Goal: Navigation & Orientation: Find specific page/section

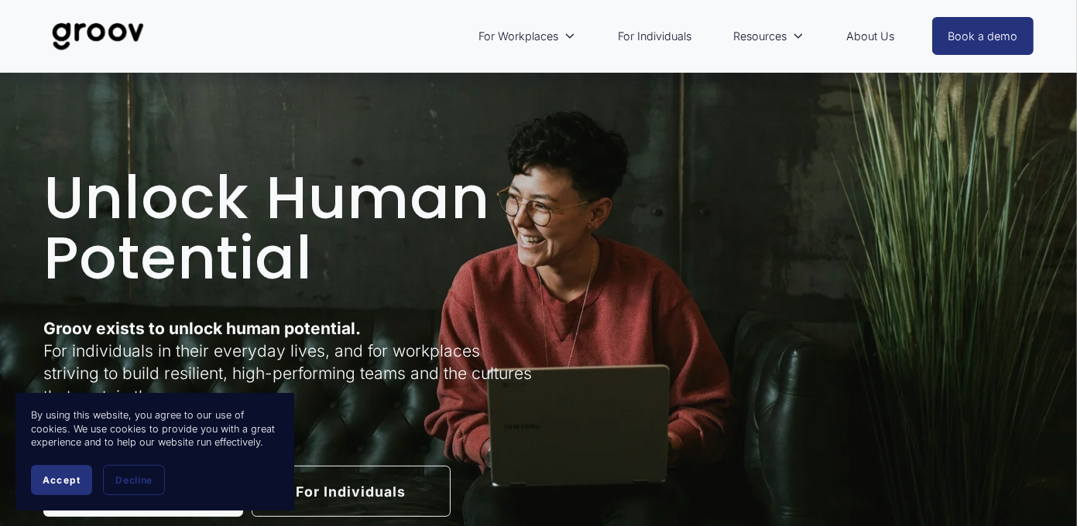
drag, startPoint x: 1084, startPoint y: 66, endPoint x: 1080, endPoint y: 58, distance: 8.3
click at [880, 36] on link "About Us" at bounding box center [869, 37] width 63 height 36
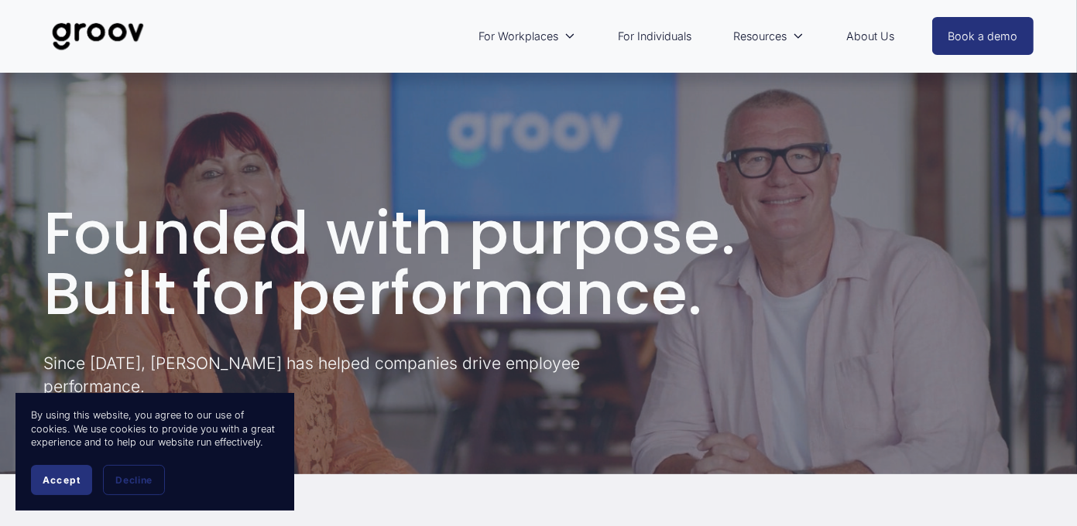
click at [874, 36] on link "About Us" at bounding box center [869, 37] width 63 height 36
